Goal: Task Accomplishment & Management: Manage account settings

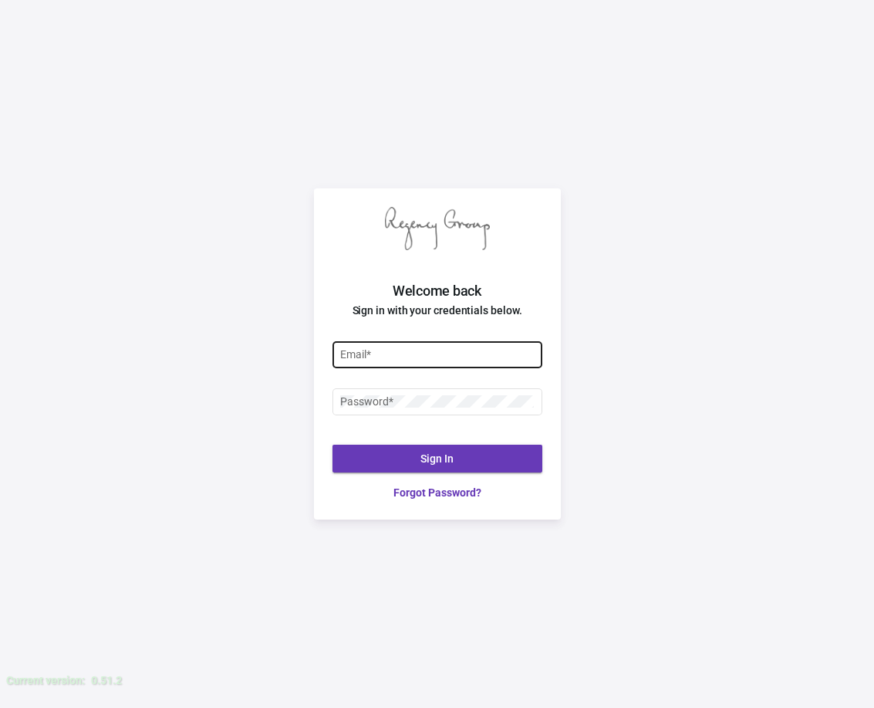
click at [394, 353] on input "Email *" at bounding box center [437, 354] width 194 height 12
click at [393, 350] on input "Email *" at bounding box center [437, 354] width 194 height 12
paste input "[PERSON_NAME][EMAIL_ADDRESS][DOMAIN_NAME]"
type input "[PERSON_NAME][EMAIL_ADDRESS][DOMAIN_NAME]"
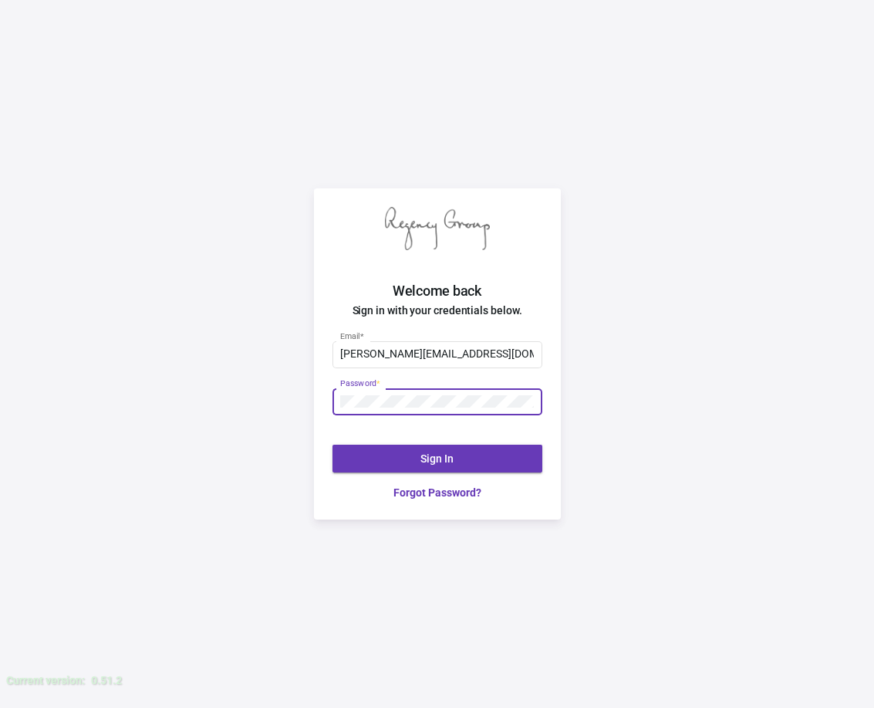
click at [435, 456] on span "Sign In" at bounding box center [437, 458] width 33 height 12
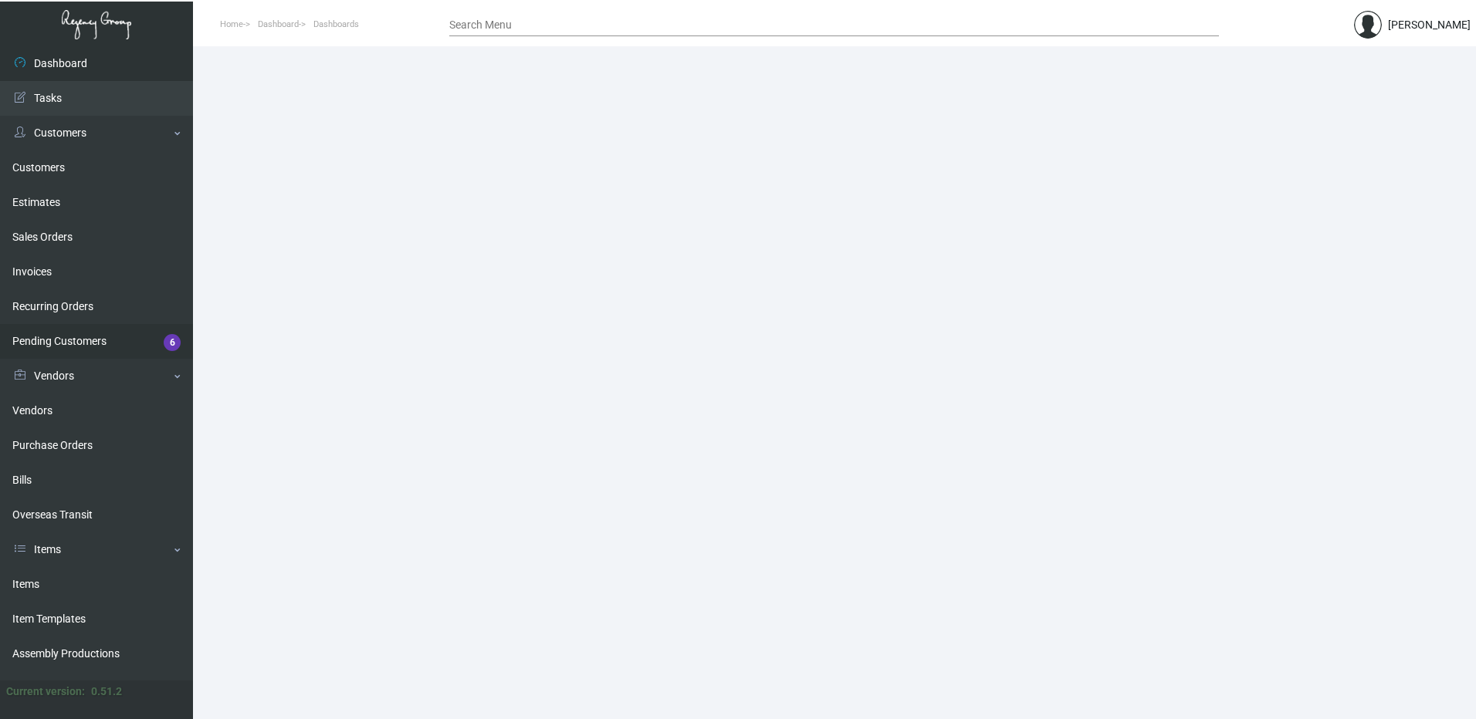
click at [84, 340] on link "Pending Customers 6" at bounding box center [96, 341] width 193 height 35
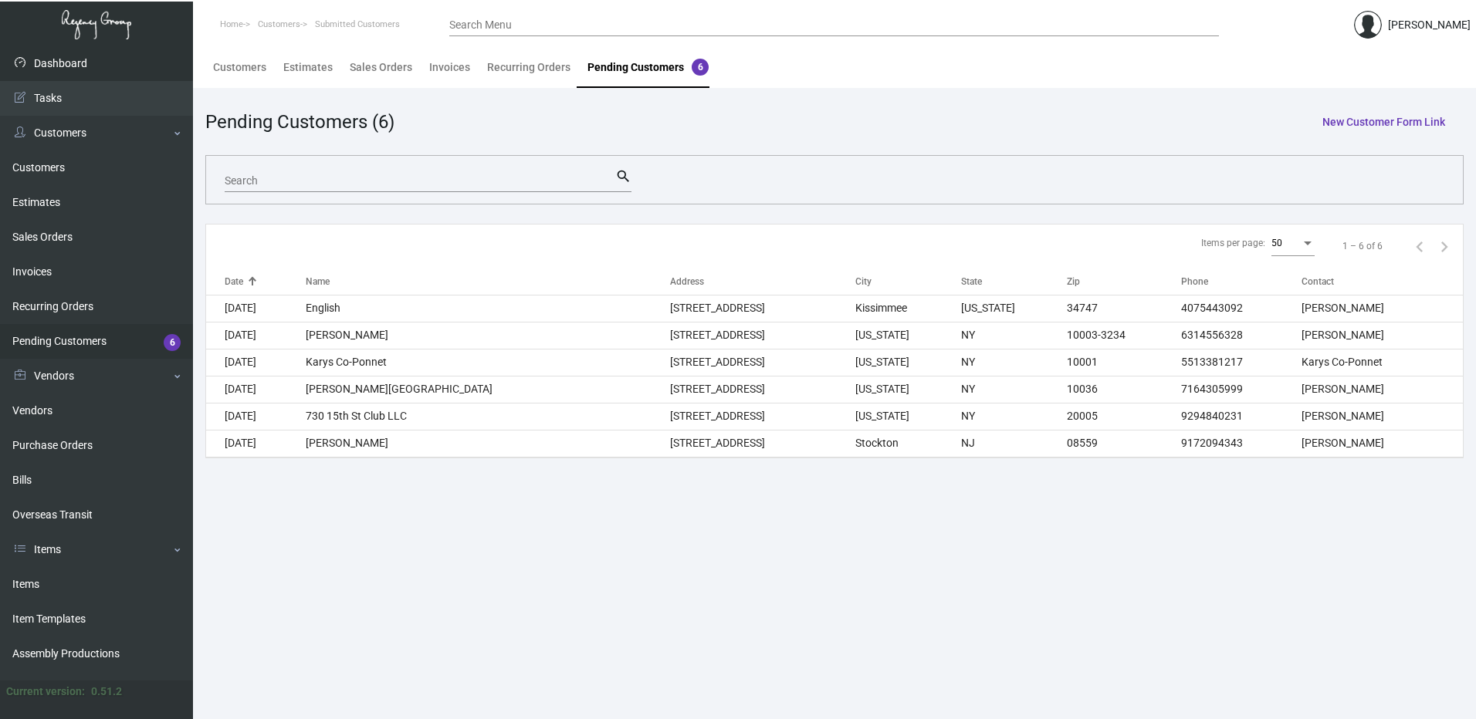
click at [82, 54] on link "Dashboard" at bounding box center [96, 63] width 193 height 35
